Goal: Navigation & Orientation: Find specific page/section

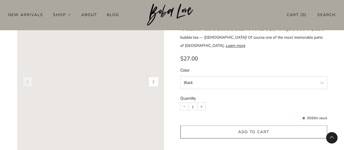
scroll to position [407, 0]
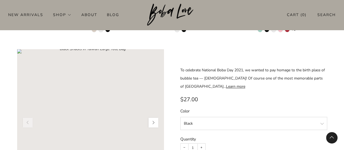
click at [155, 119] on button "button" at bounding box center [152, 122] width 11 height 11
click at [28, 117] on button "button" at bounding box center [27, 122] width 11 height 11
click at [153, 117] on button "button" at bounding box center [152, 122] width 11 height 11
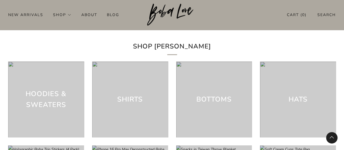
scroll to position [1244, 0]
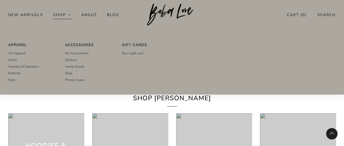
click at [67, 13] on link "Shop" at bounding box center [62, 14] width 18 height 9
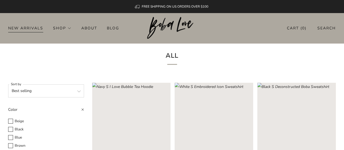
click at [17, 29] on link "New Arrivals" at bounding box center [25, 28] width 35 height 9
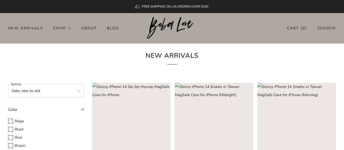
click at [172, 32] on img at bounding box center [172, 28] width 50 height 22
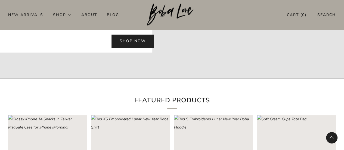
scroll to position [163, 0]
